Goal: Task Accomplishment & Management: Use online tool/utility

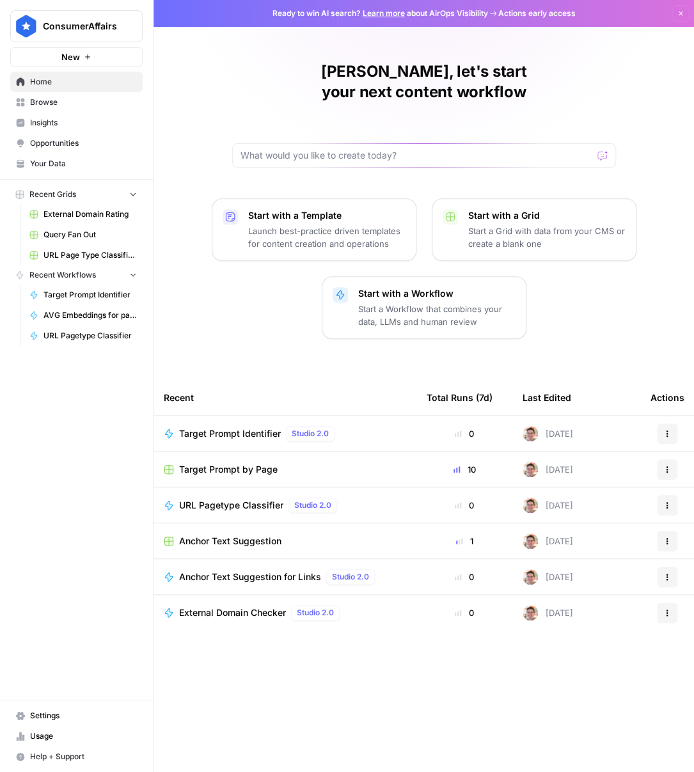
click at [58, 105] on span "Browse" at bounding box center [83, 103] width 107 height 12
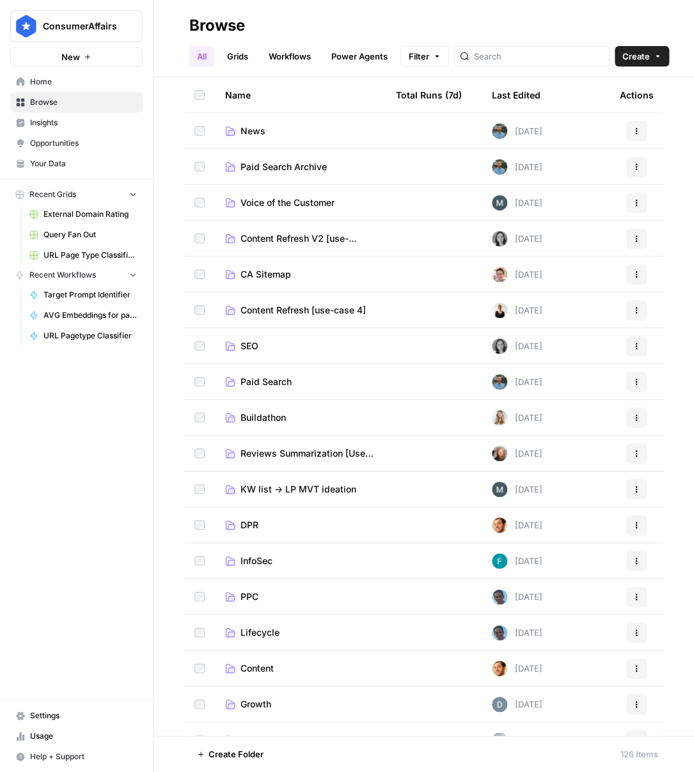
click at [256, 336] on td "SEO" at bounding box center [300, 345] width 171 height 35
click at [249, 343] on span "SEO" at bounding box center [249, 346] width 18 height 13
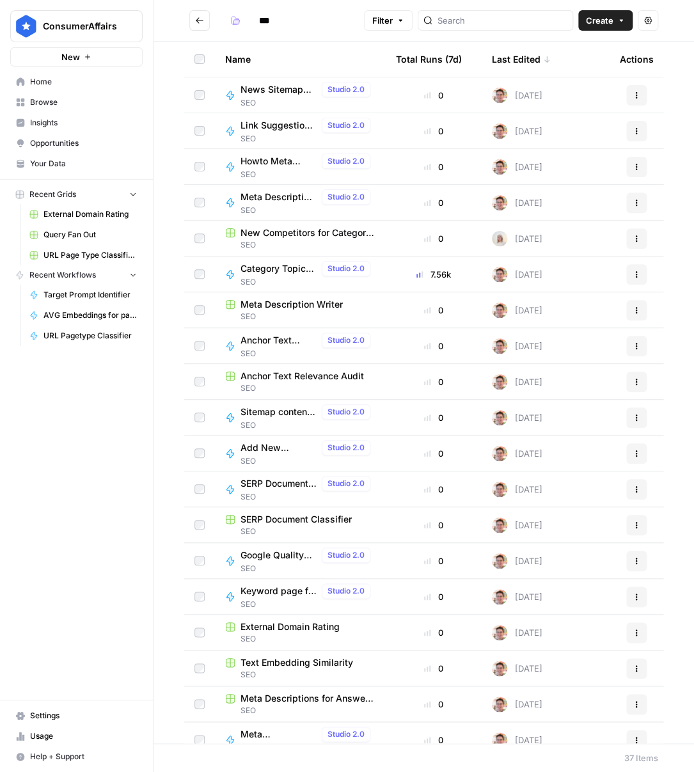
click at [412, 20] on button "Filter" at bounding box center [388, 20] width 49 height 20
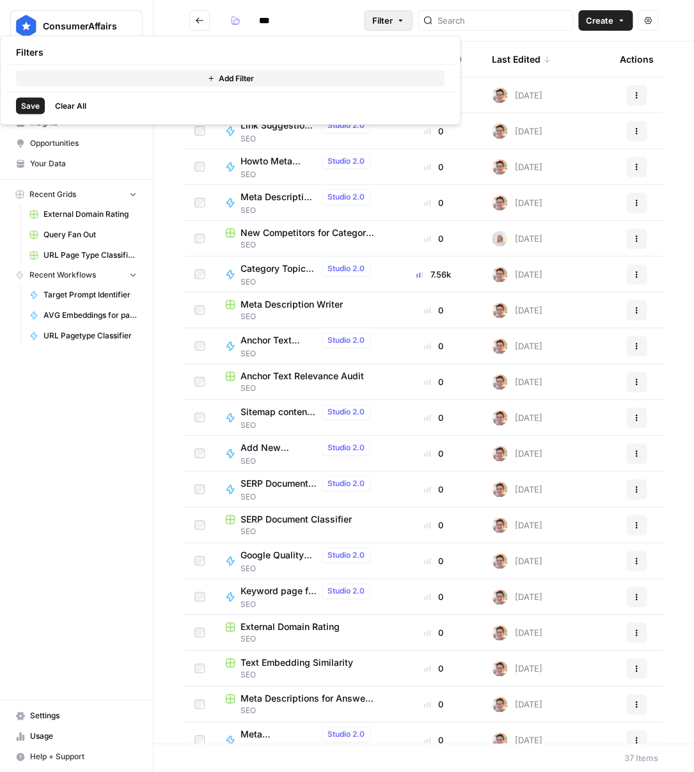
click at [393, 19] on span "Filter" at bounding box center [382, 20] width 20 height 13
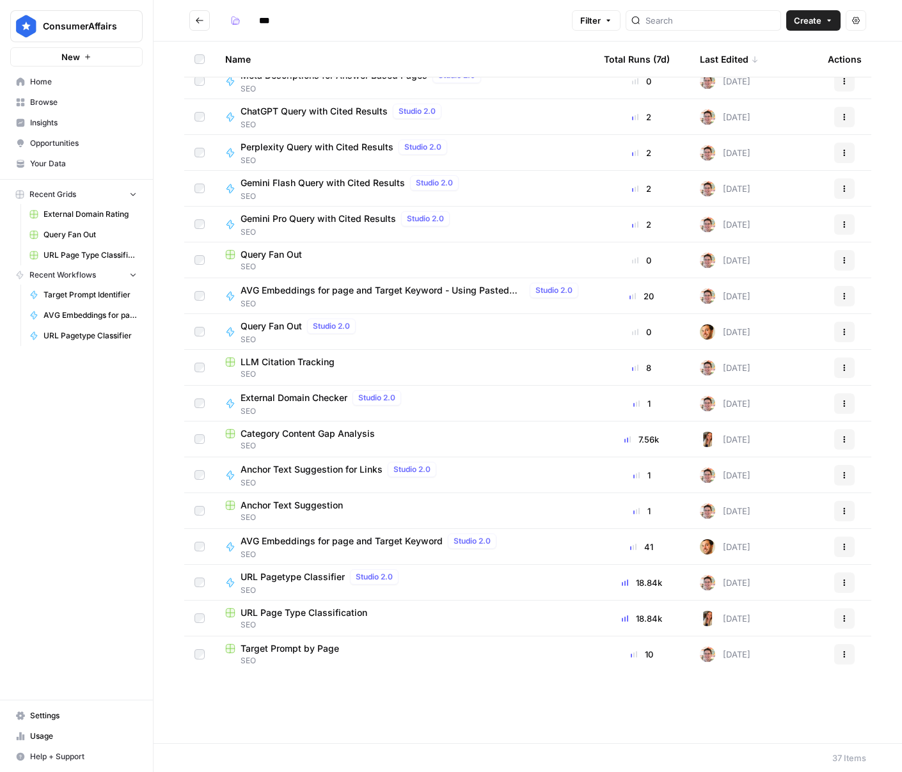
scroll to position [34, 0]
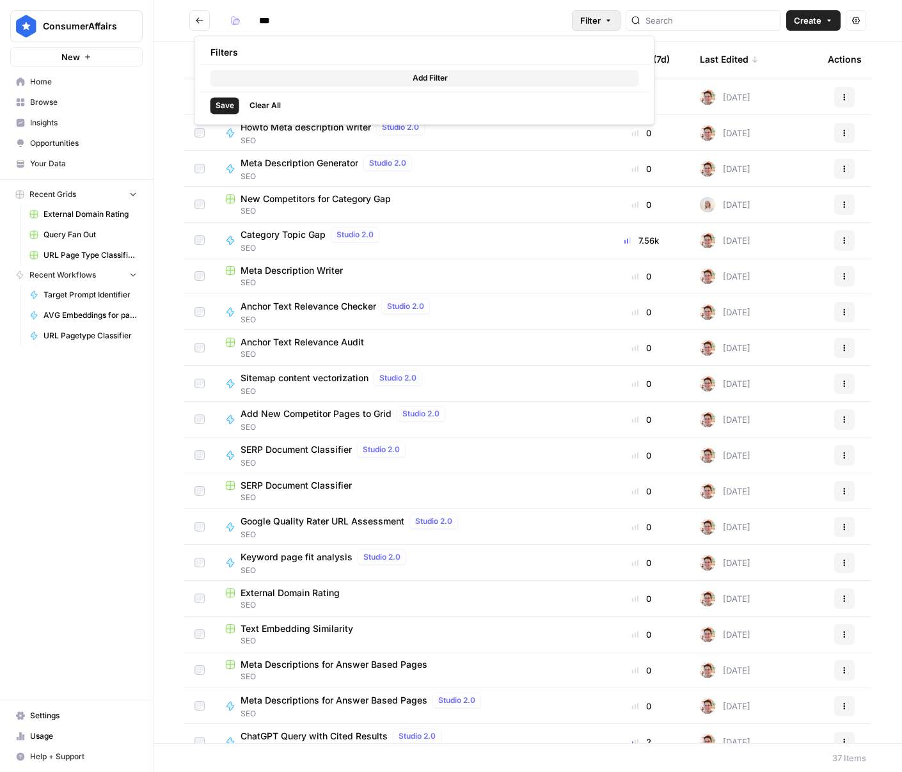
click at [612, 17] on icon "button" at bounding box center [608, 21] width 8 height 8
click at [357, 88] on div "Add Filter" at bounding box center [424, 78] width 449 height 27
click at [371, 75] on button "Add Filter" at bounding box center [424, 78] width 428 height 17
click at [296, 84] on input "text" at bounding box center [269, 80] width 107 height 13
click at [600, 22] on span "Filter" at bounding box center [590, 20] width 20 height 13
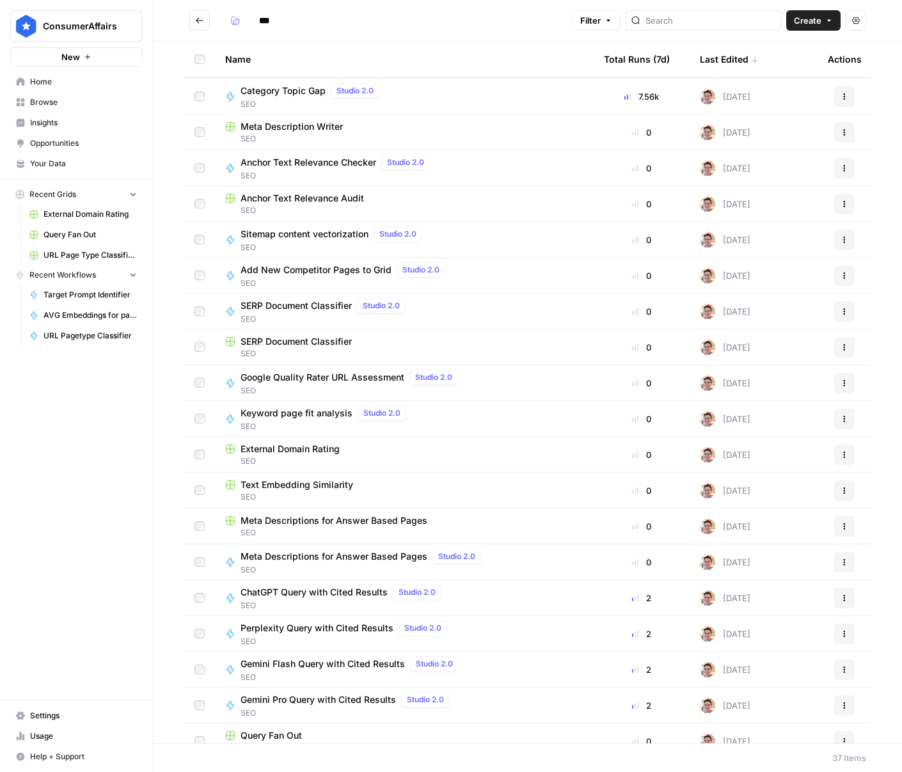
scroll to position [166, 0]
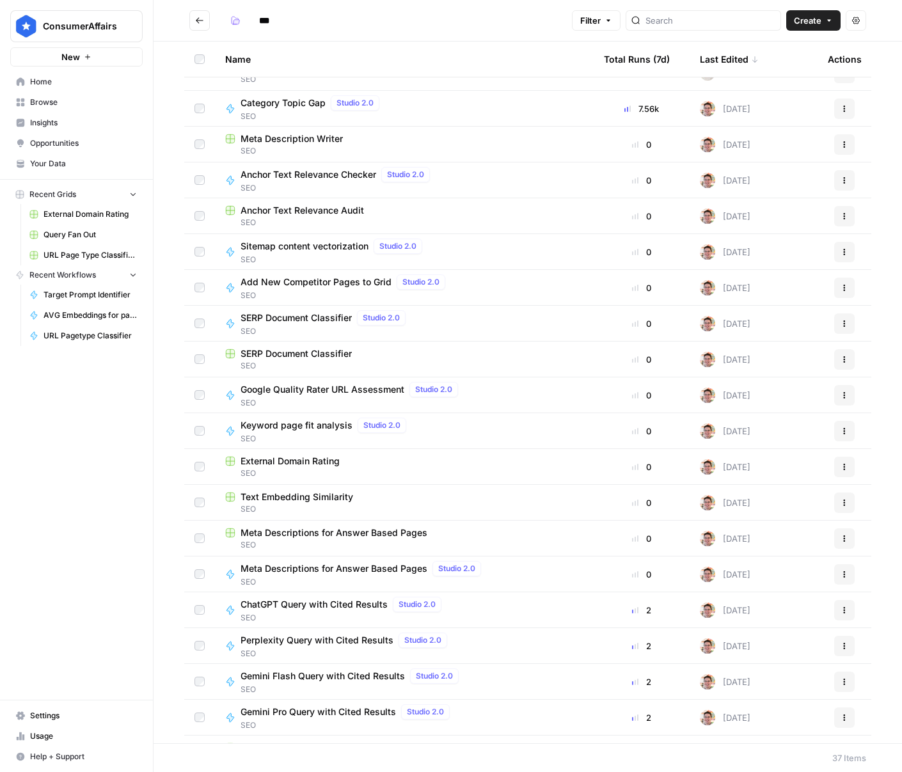
click at [693, 290] on button "Actions" at bounding box center [844, 287] width 20 height 20
click at [693, 329] on span "Edit in Studio" at bounding box center [787, 335] width 102 height 13
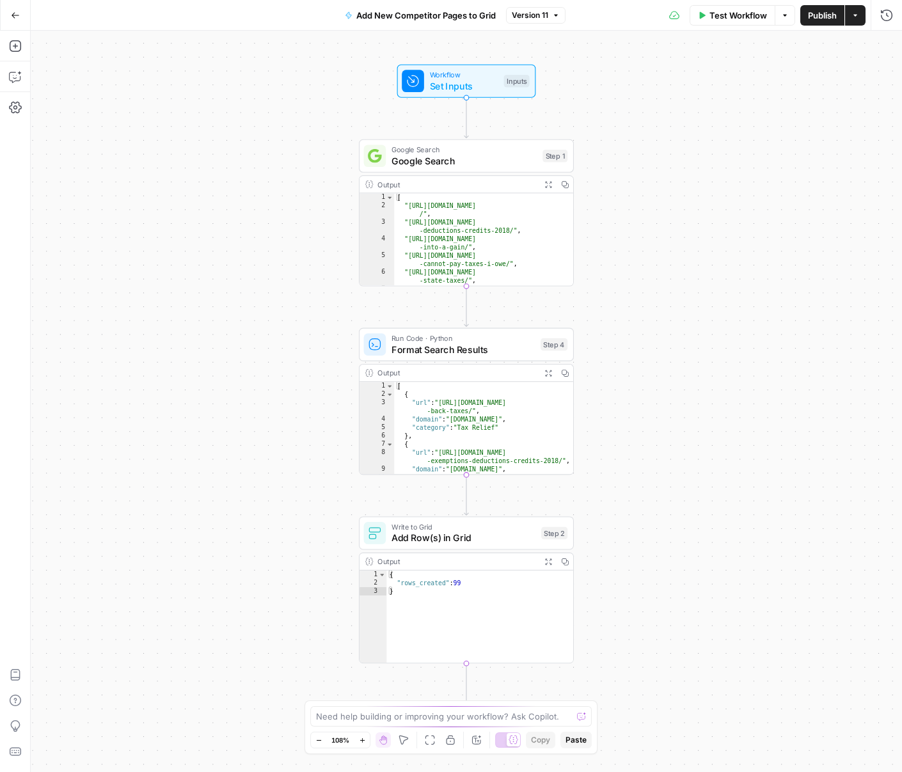
click at [540, 20] on button "Version 11" at bounding box center [535, 15] width 59 height 17
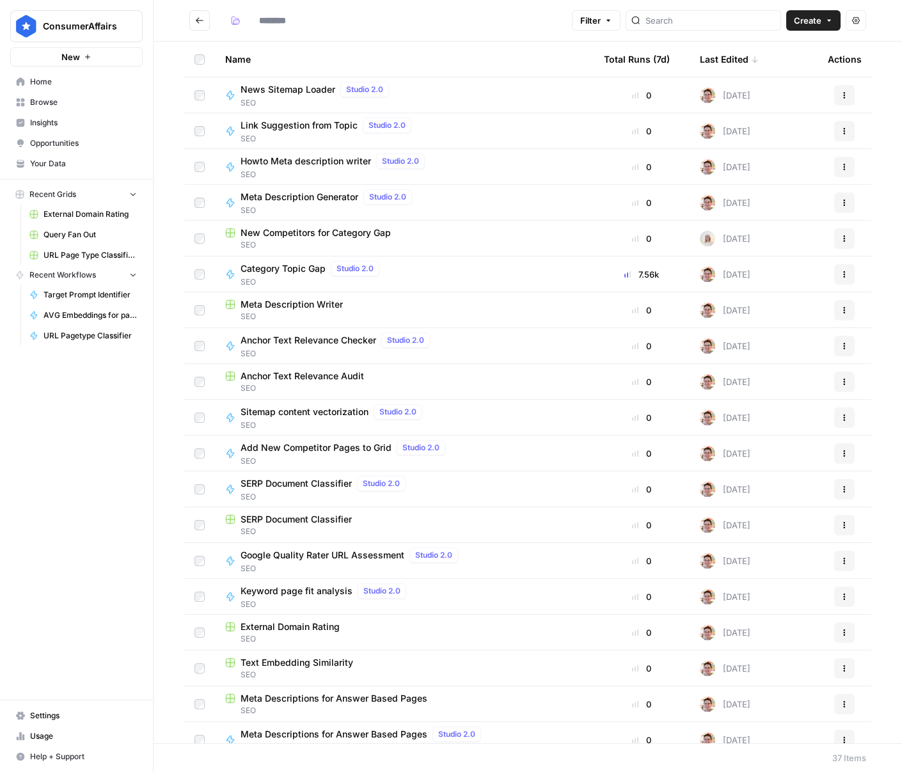
type input "***"
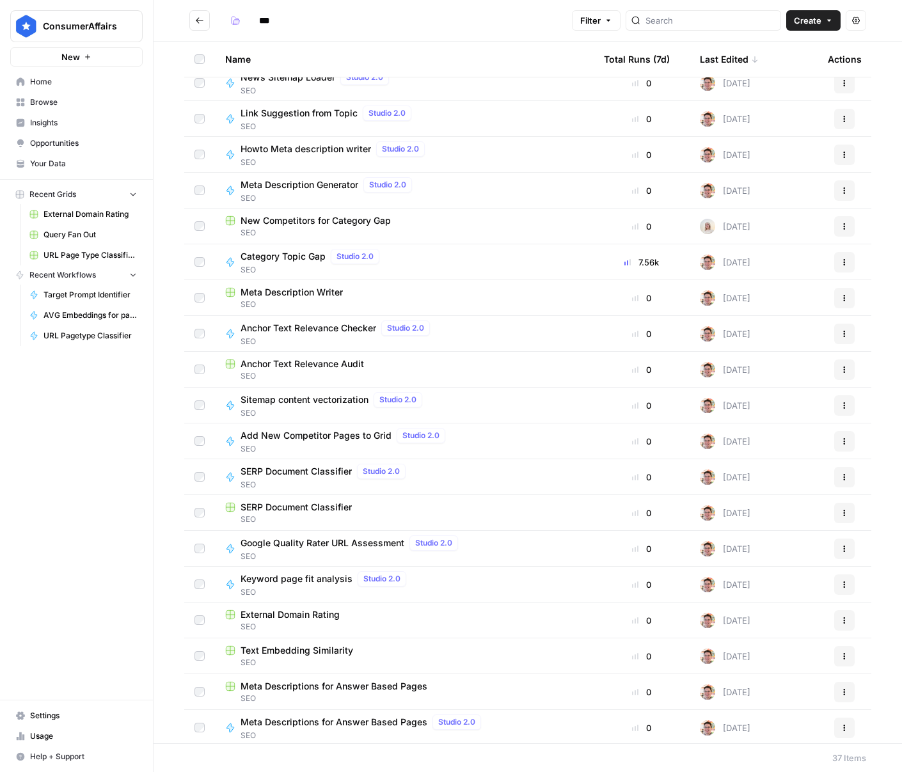
scroll to position [11, 0]
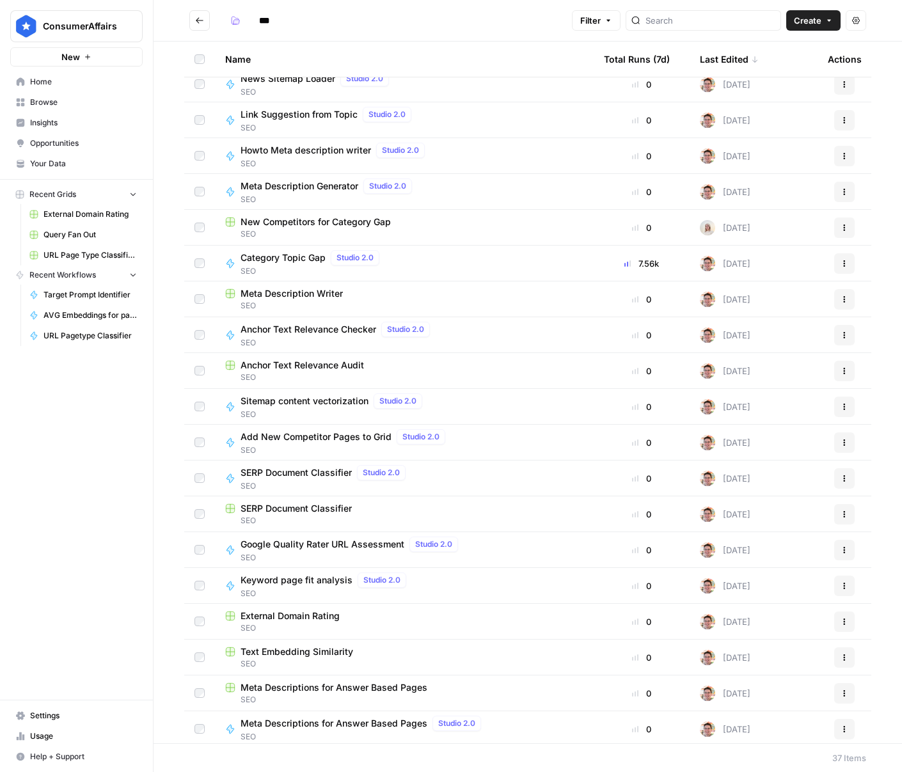
click at [301, 331] on span "Anchor Text Relevance Checker" at bounding box center [308, 329] width 136 height 13
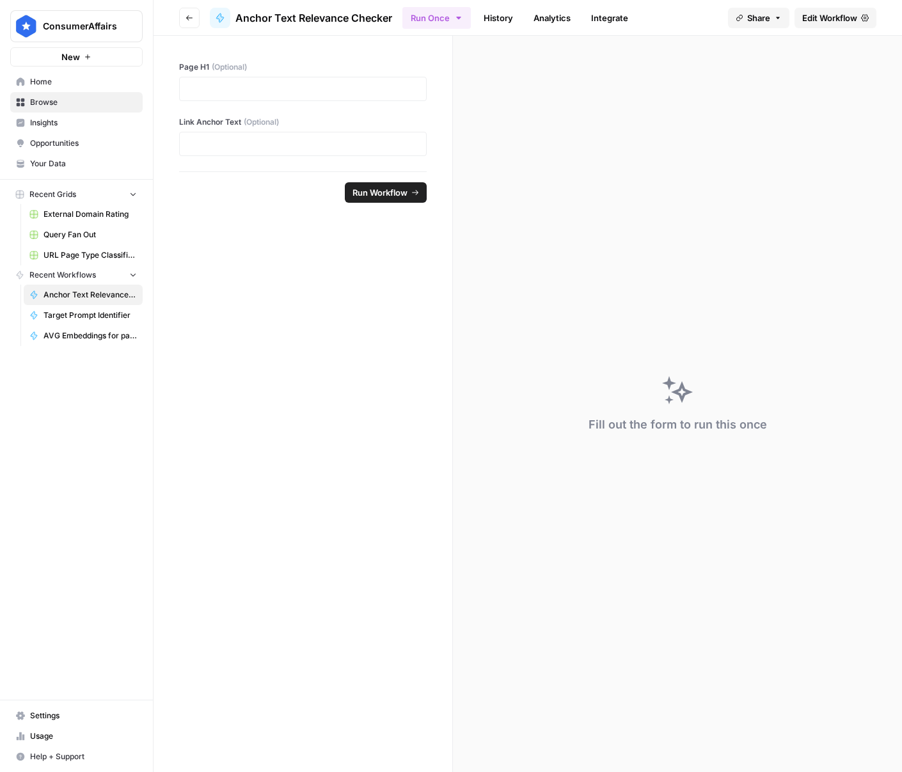
click at [693, 19] on span "Edit Workflow" at bounding box center [829, 18] width 55 height 13
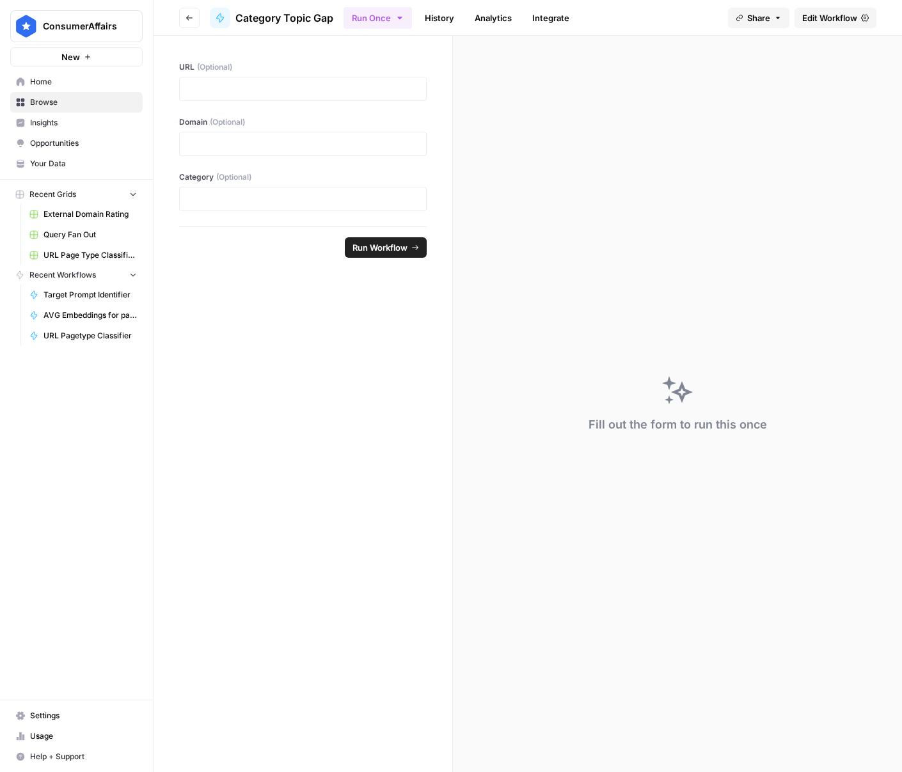
click at [444, 13] on link "History" at bounding box center [439, 18] width 45 height 20
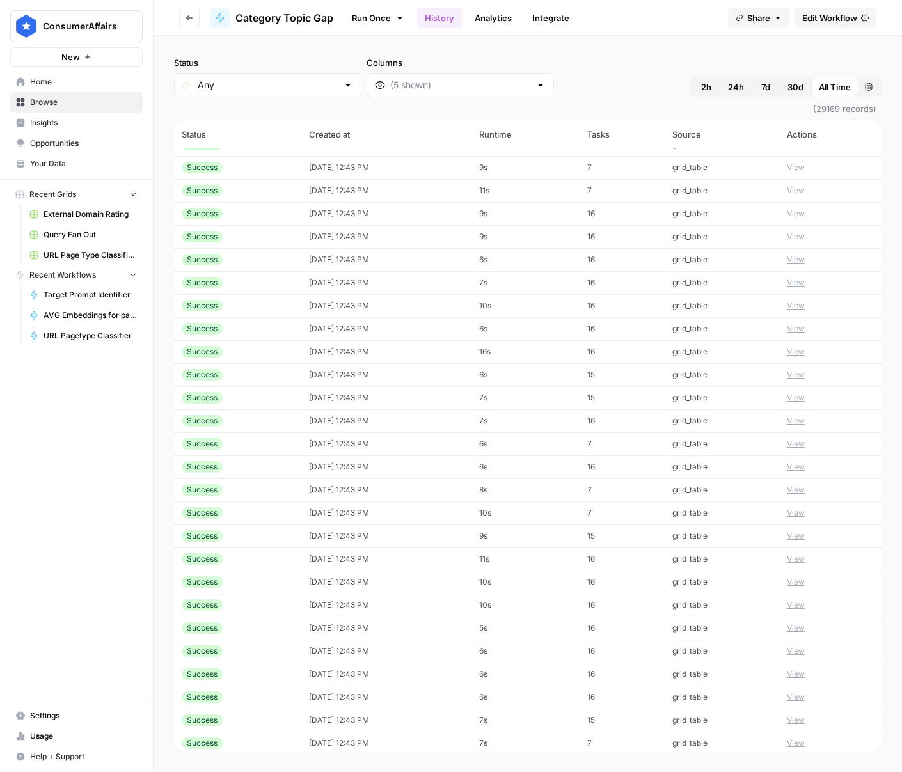
scroll to position [1725, 0]
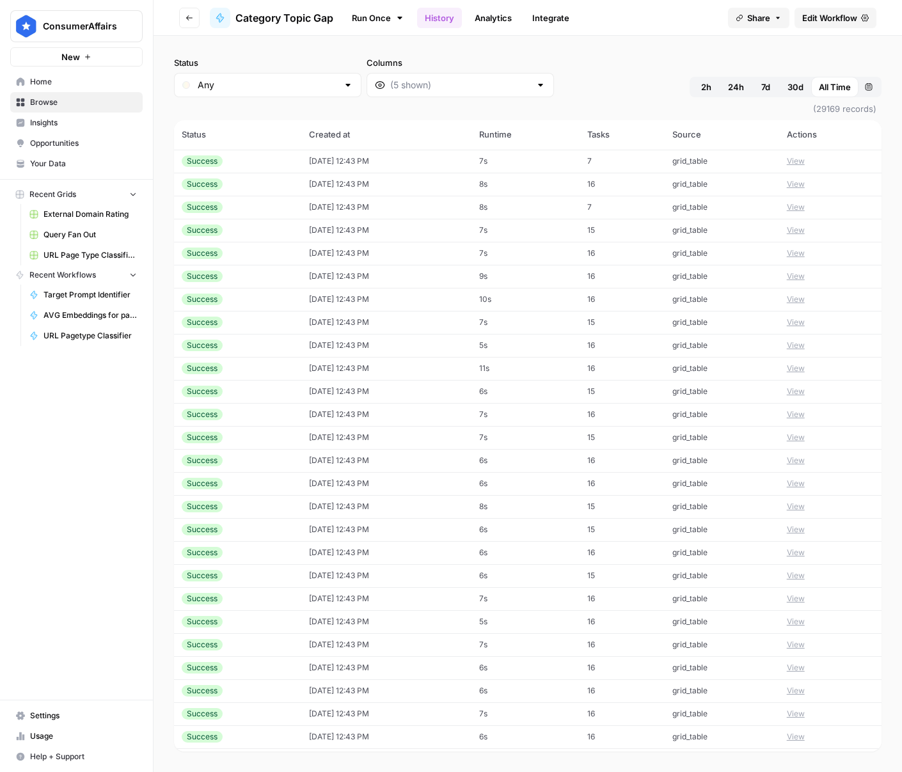
click at [864, 90] on icon "button" at bounding box center [868, 87] width 8 height 8
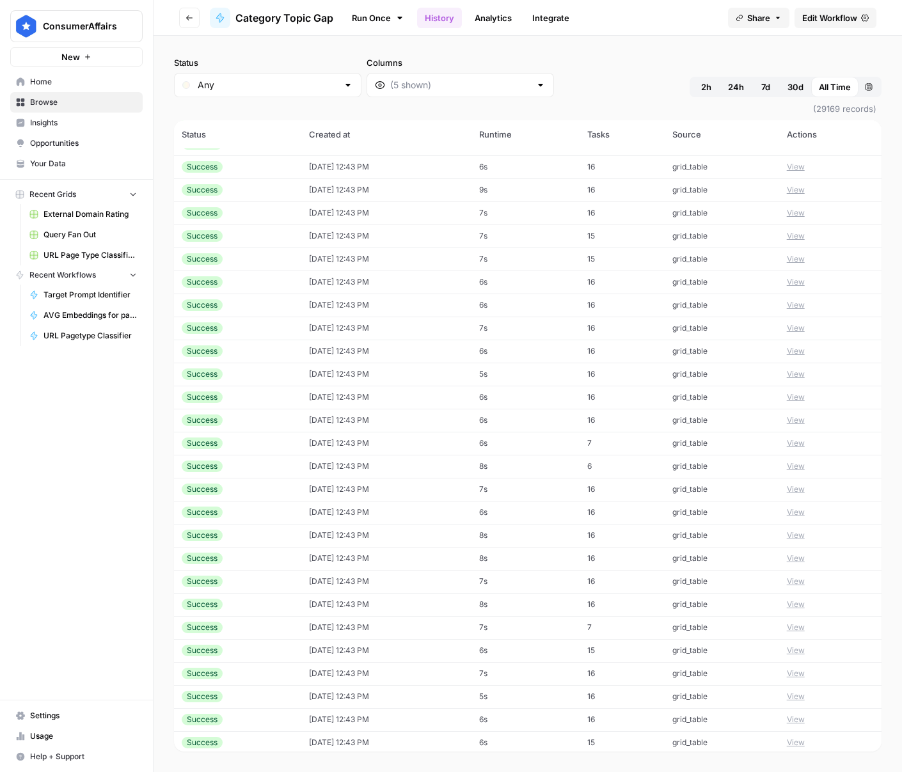
scroll to position [0, 0]
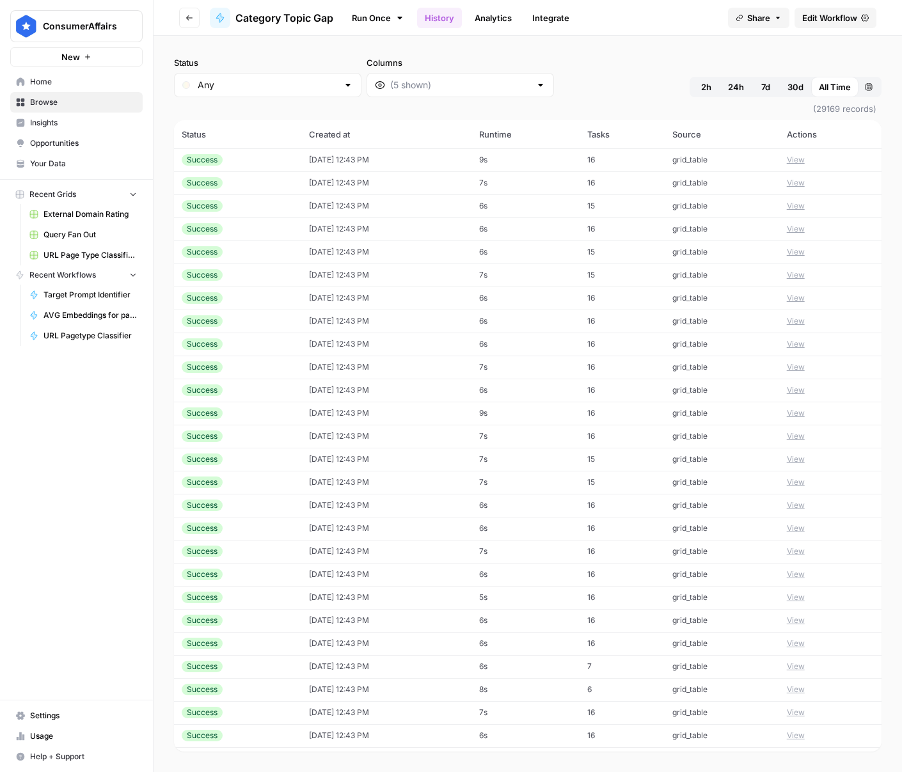
click at [337, 133] on th "Created at" at bounding box center [386, 134] width 170 height 28
click at [276, 137] on th "Status" at bounding box center [237, 134] width 127 height 28
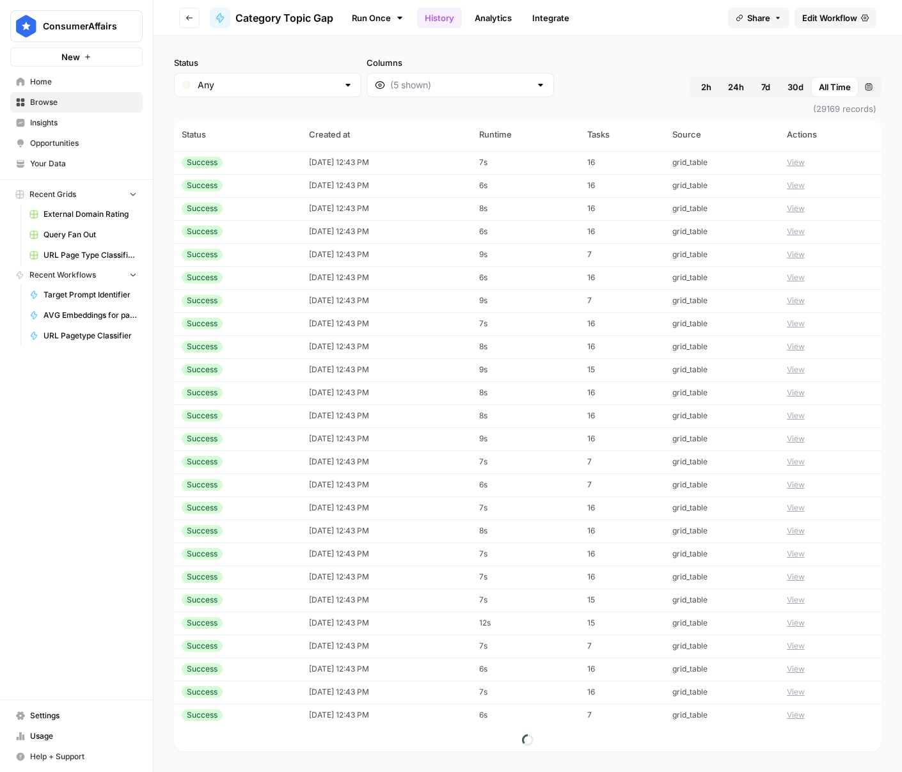
scroll to position [5871, 0]
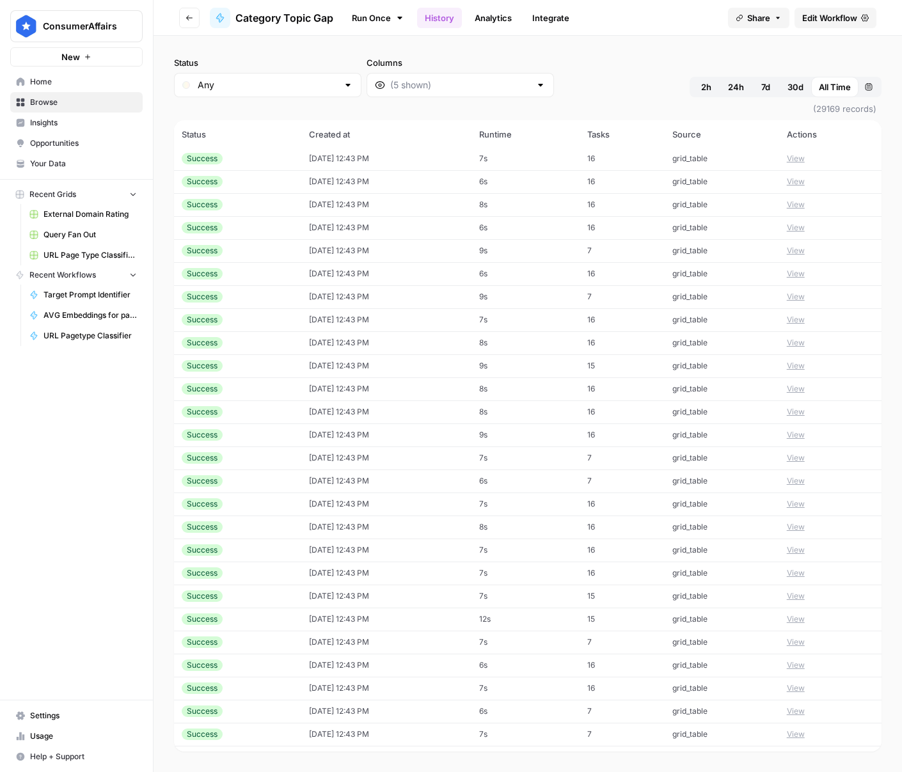
click at [283, 91] on div "Any" at bounding box center [267, 85] width 187 height 24
click at [288, 84] on input "Status" at bounding box center [268, 85] width 140 height 13
type input "Any"
click at [554, 84] on div "Status Any Columns 2h 24h 7d 30d All Time Custom range" at bounding box center [527, 76] width 707 height 41
click at [825, 22] on span "Edit Workflow" at bounding box center [829, 18] width 55 height 13
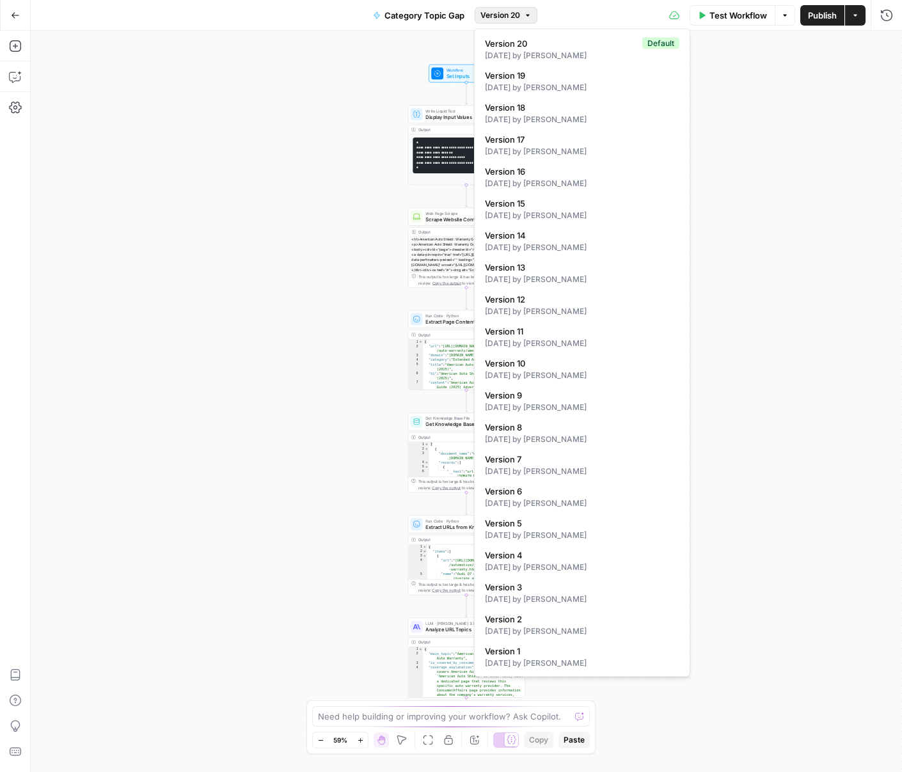
click at [524, 16] on icon "button" at bounding box center [528, 16] width 8 height 8
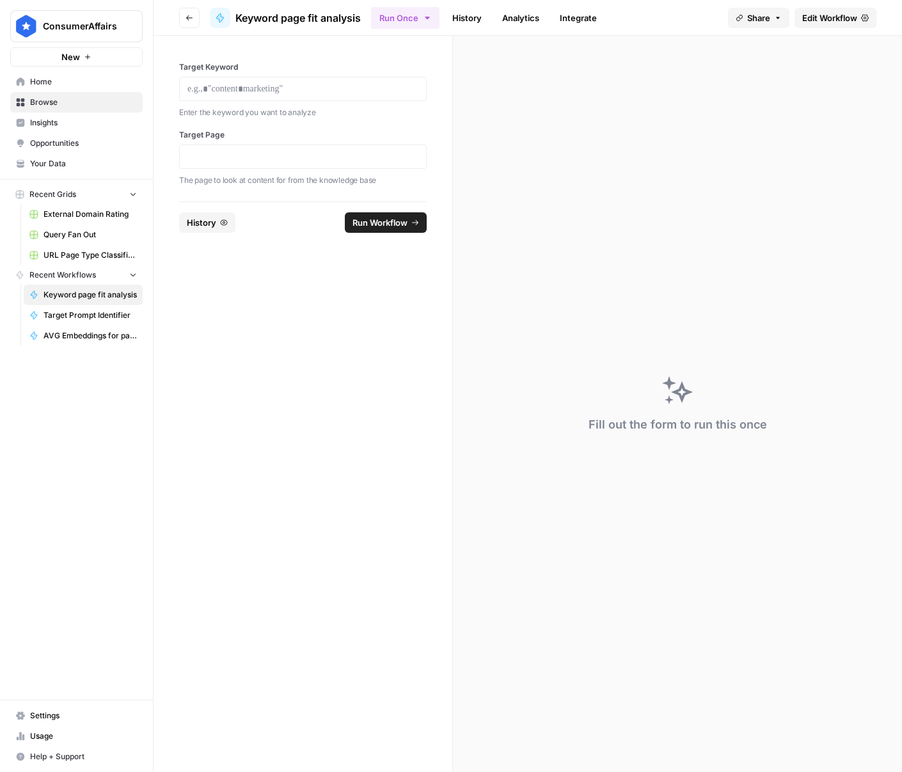
click at [840, 24] on link "Edit Workflow" at bounding box center [835, 18] width 82 height 20
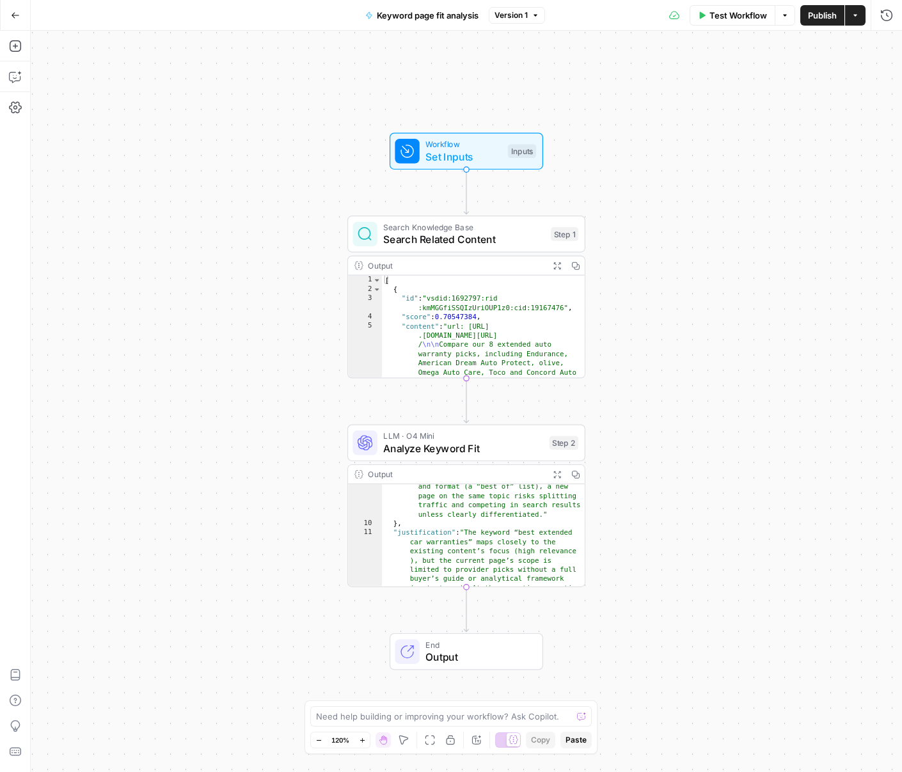
scroll to position [230, 0]
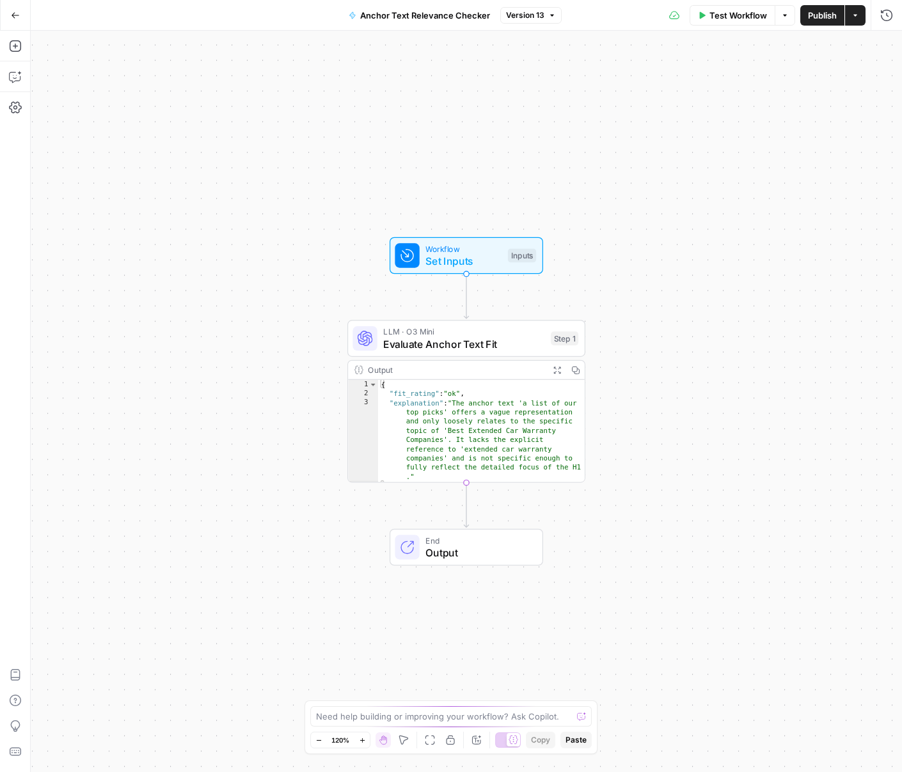
click at [522, 21] on button "Version 13" at bounding box center [530, 15] width 61 height 17
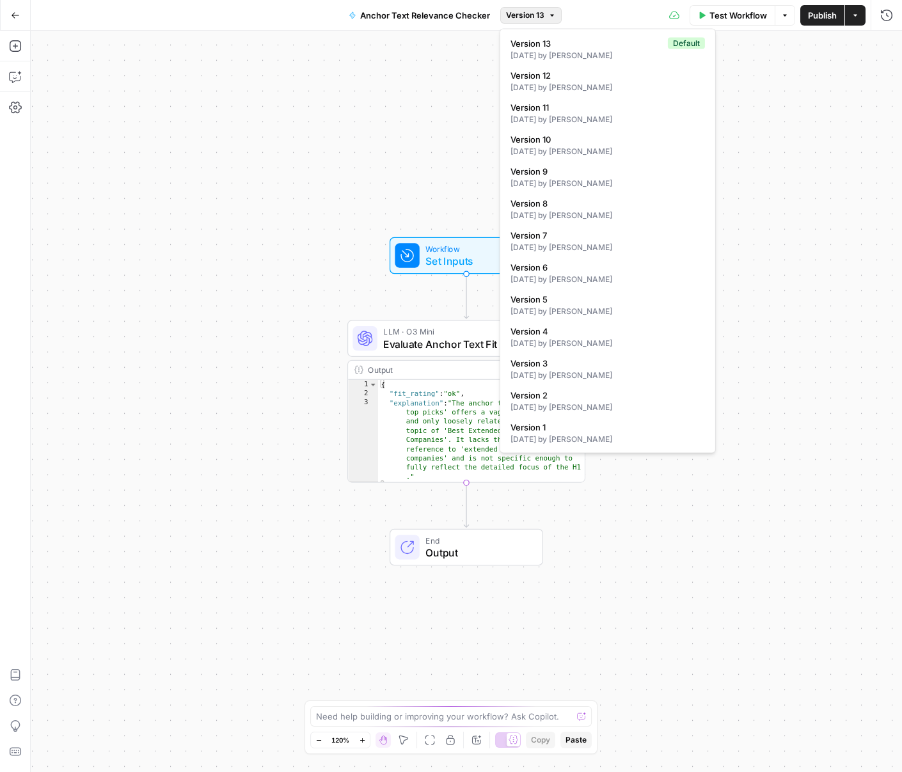
click at [258, 301] on div "Workflow Set Inputs Inputs LLM · O3 Mini Evaluate Anchor Text Fit Step 1 Output…" at bounding box center [466, 401] width 871 height 741
